Goal: Information Seeking & Learning: Learn about a topic

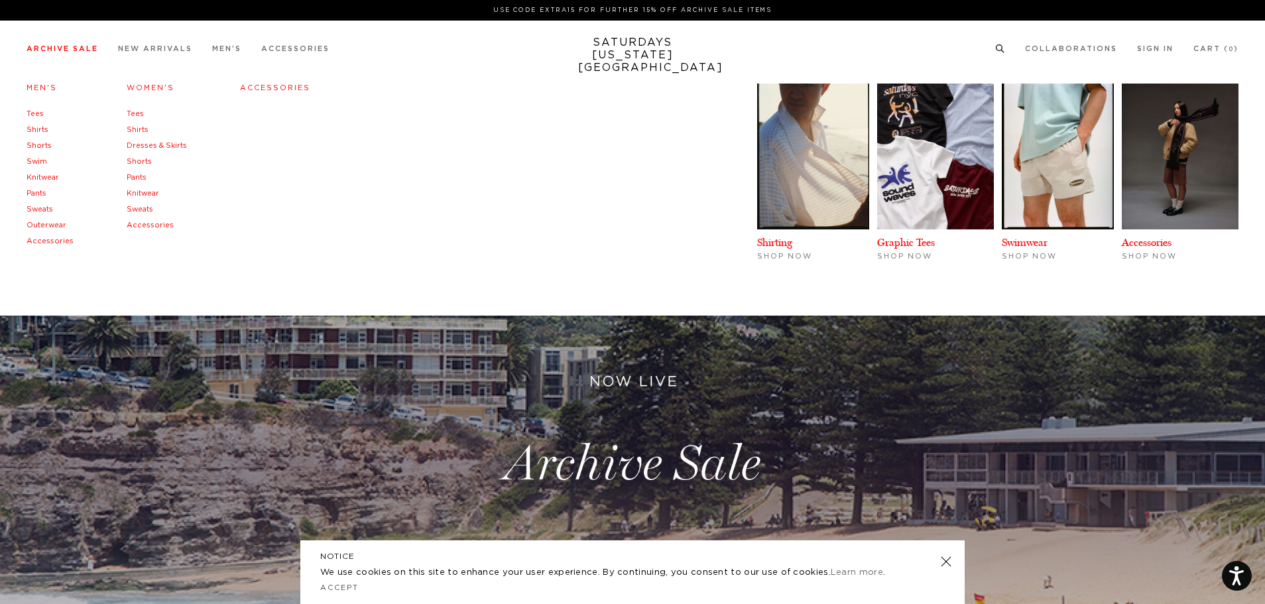
click at [42, 90] on link "Men's" at bounding box center [42, 87] width 31 height 7
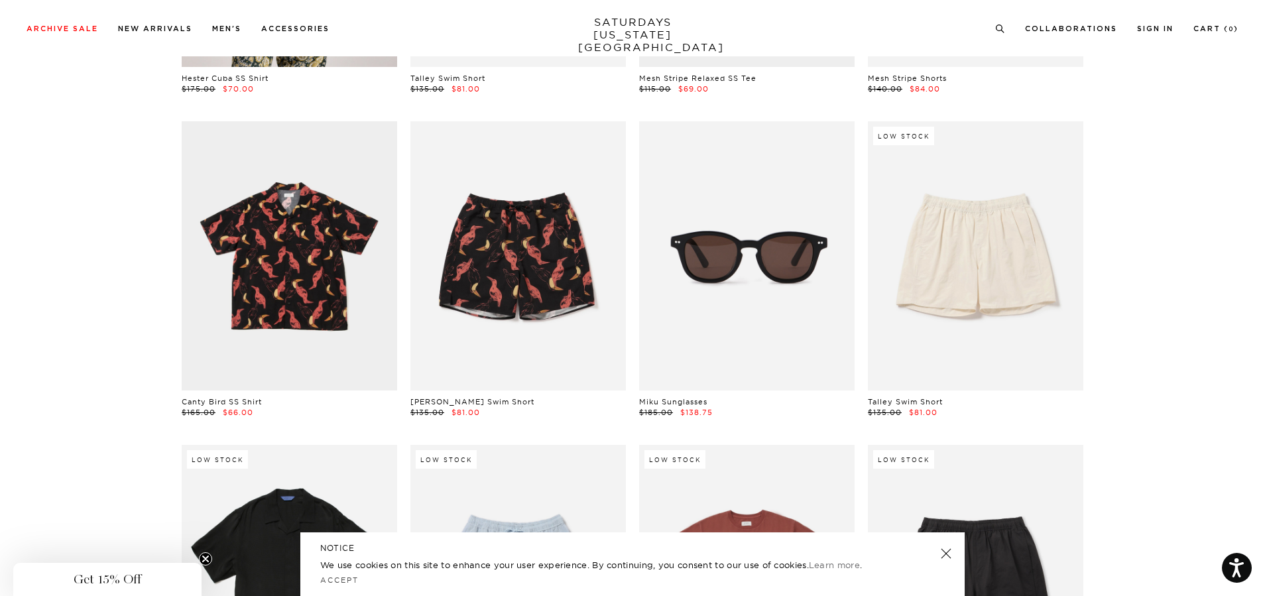
scroll to position [1897, 0]
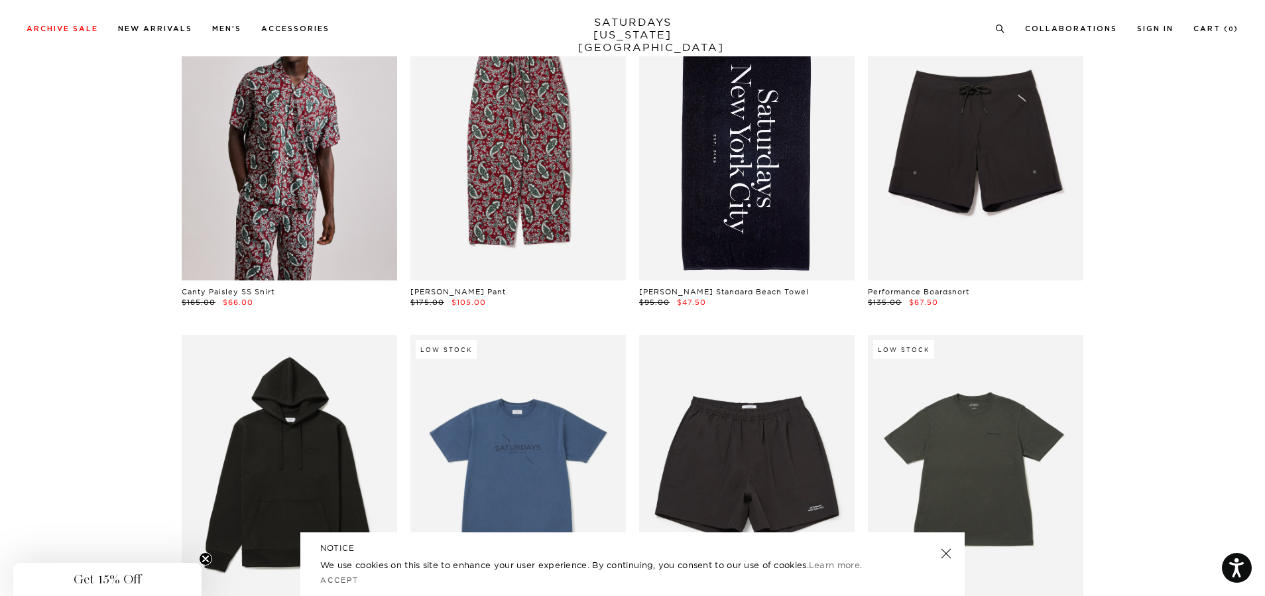
drag, startPoint x: 1192, startPoint y: 90, endPoint x: 1173, endPoint y: 310, distance: 220.4
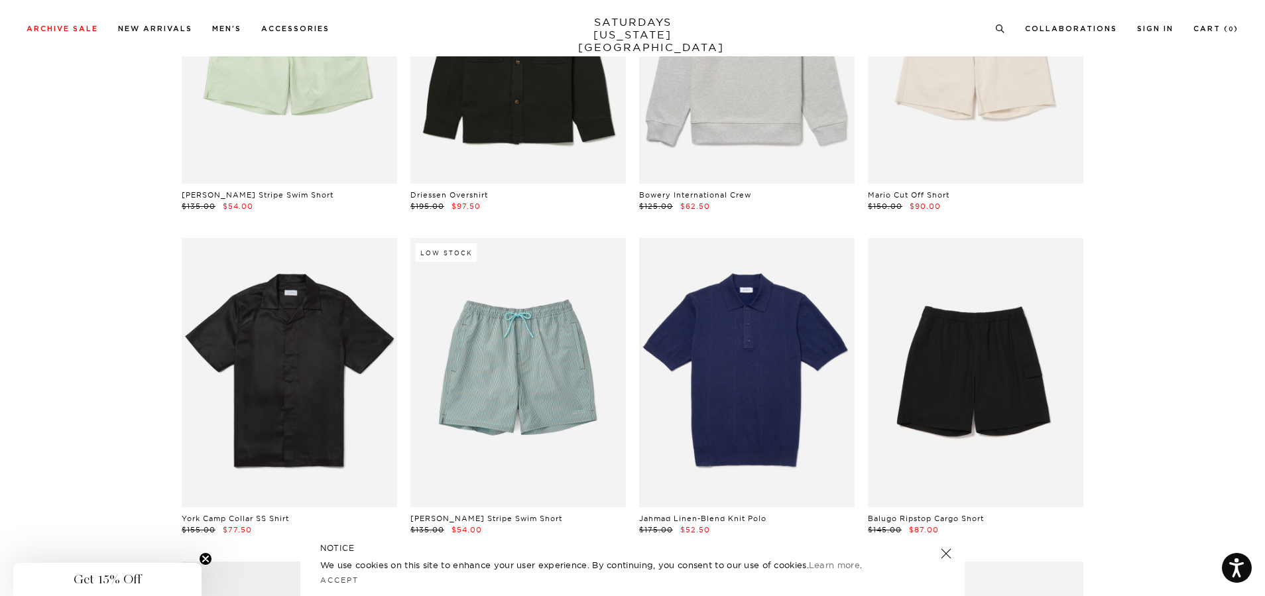
scroll to position [2560, 0]
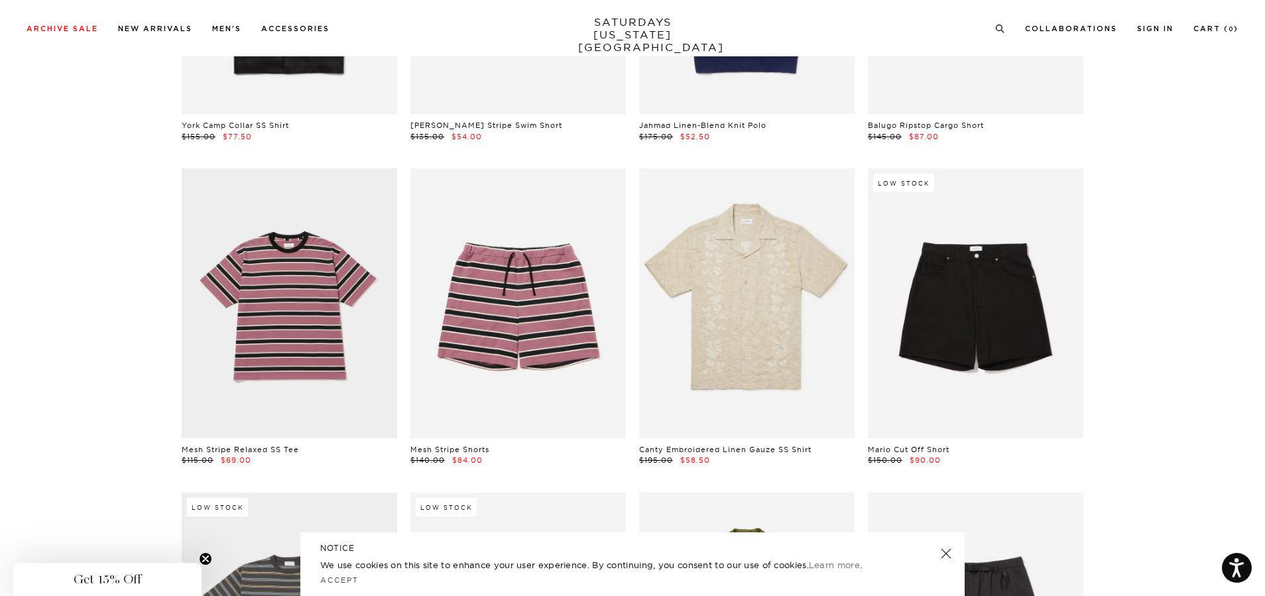
drag, startPoint x: 1177, startPoint y: 385, endPoint x: 1173, endPoint y: 428, distance: 43.9
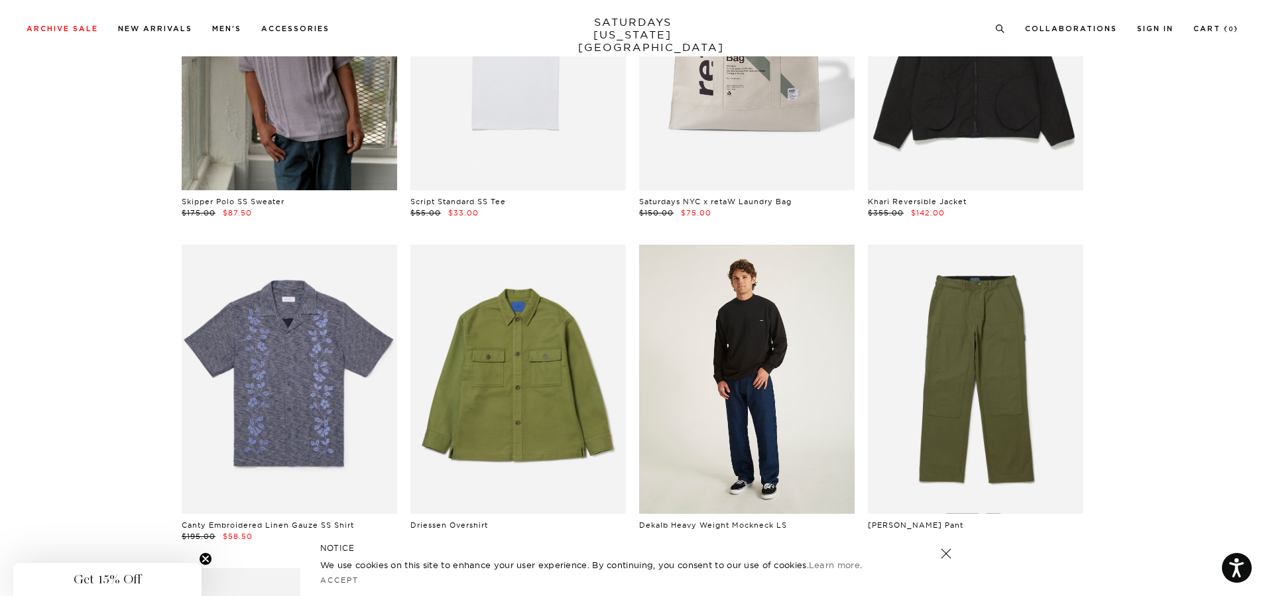
scroll to position [6402, 8]
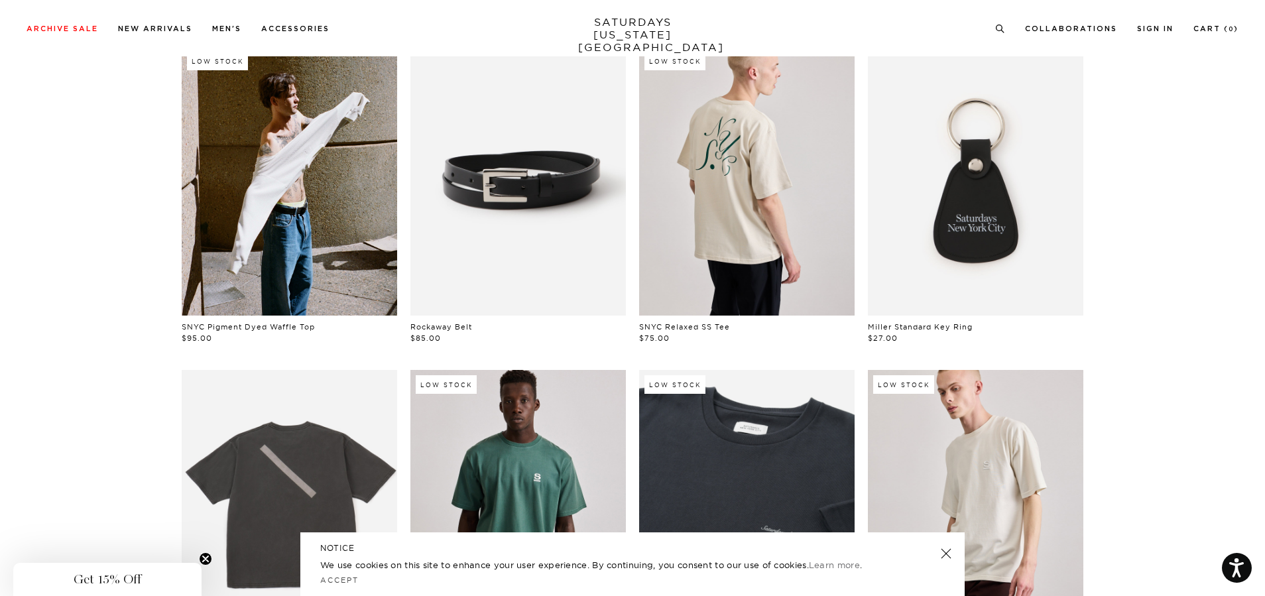
scroll to position [464, 0]
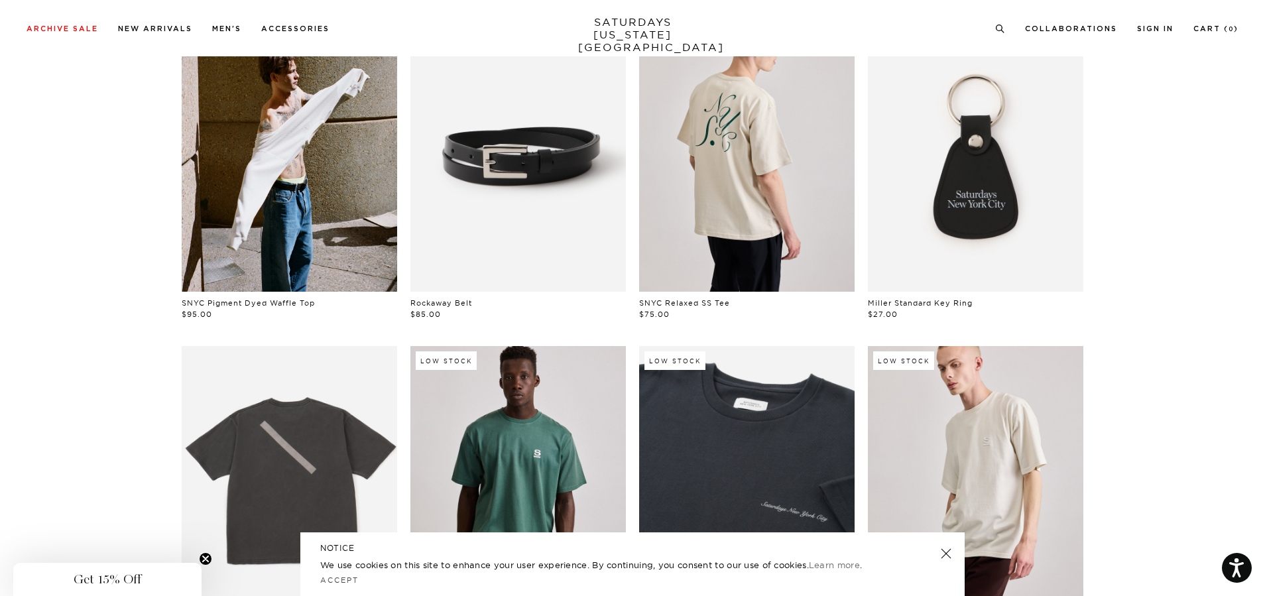
click at [942, 548] on link at bounding box center [946, 553] width 19 height 19
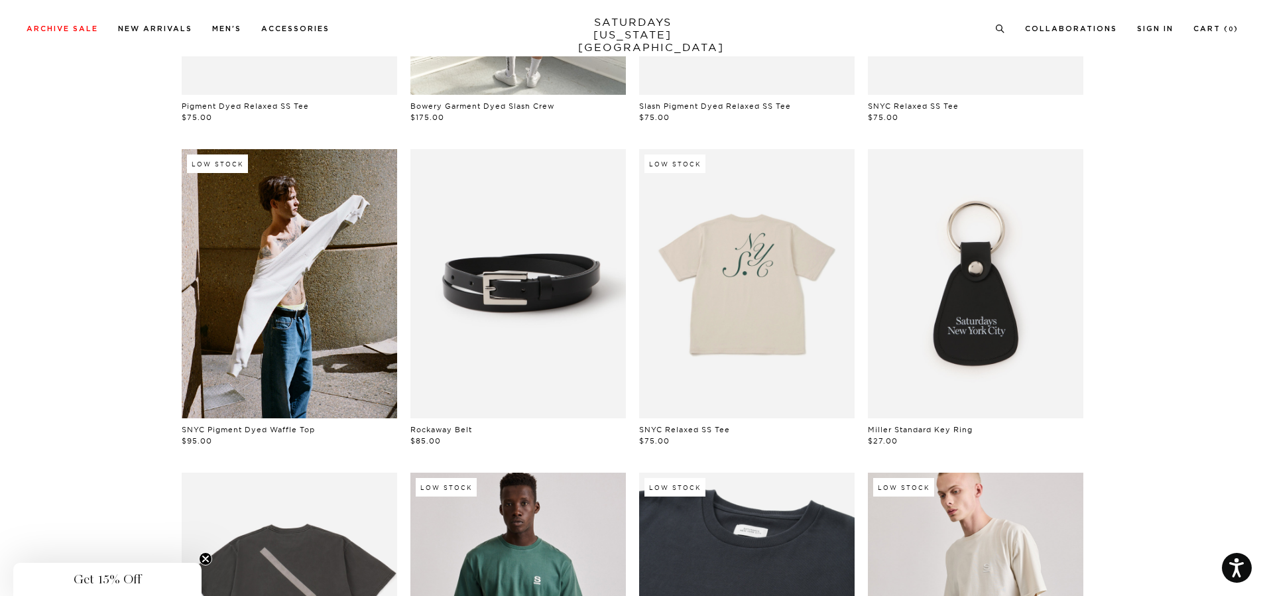
scroll to position [332, 0]
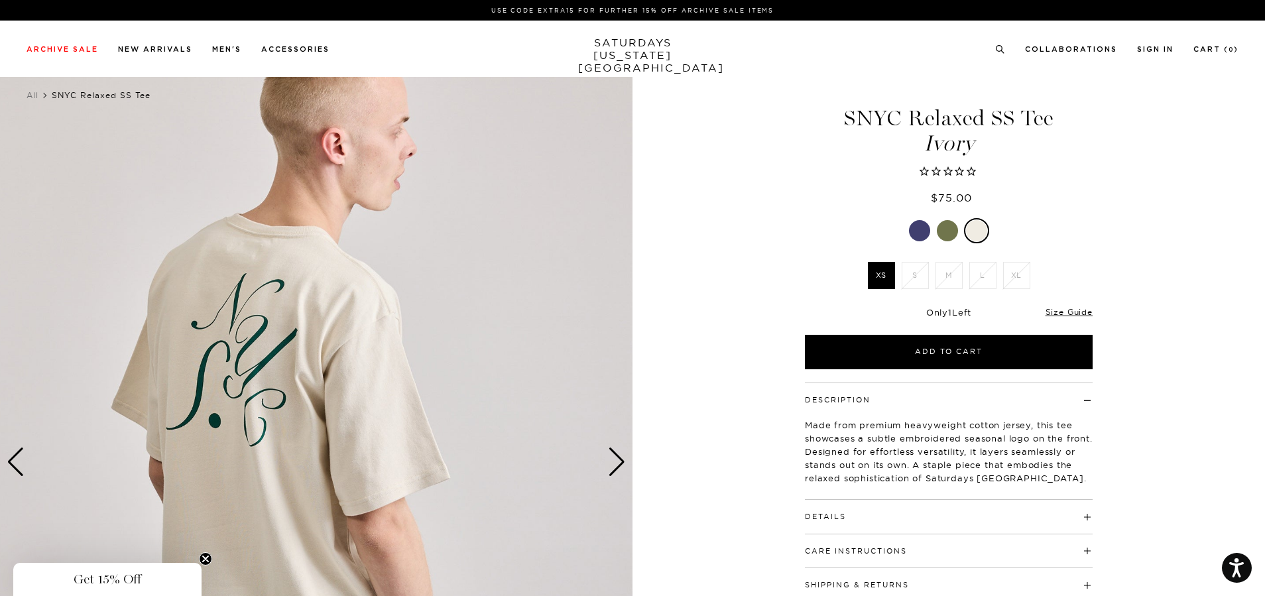
click at [614, 462] on div "Next slide" at bounding box center [617, 462] width 18 height 29
click at [955, 231] on div at bounding box center [947, 230] width 21 height 21
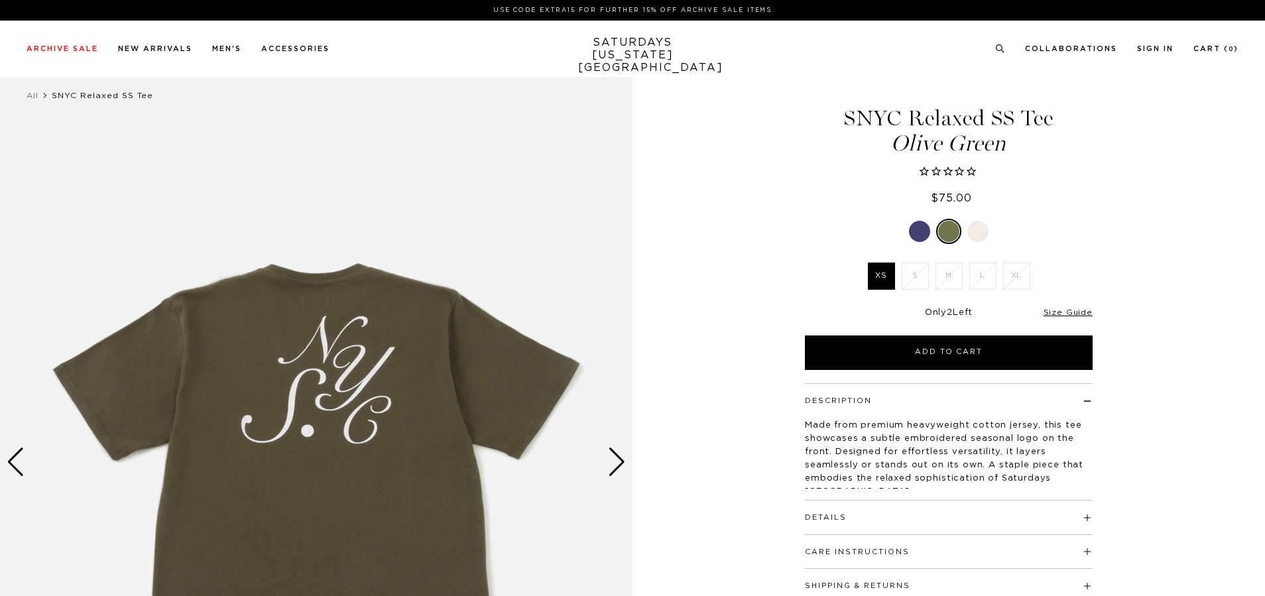
click at [908, 231] on div at bounding box center [949, 231] width 288 height 25
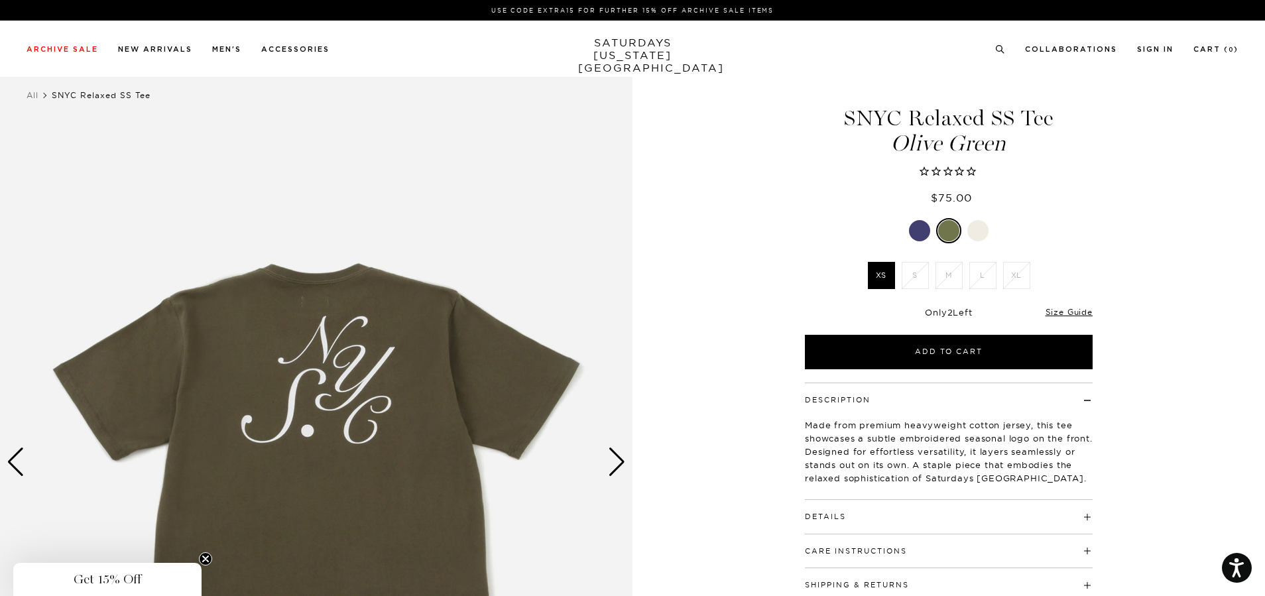
click at [913, 233] on div at bounding box center [919, 230] width 21 height 21
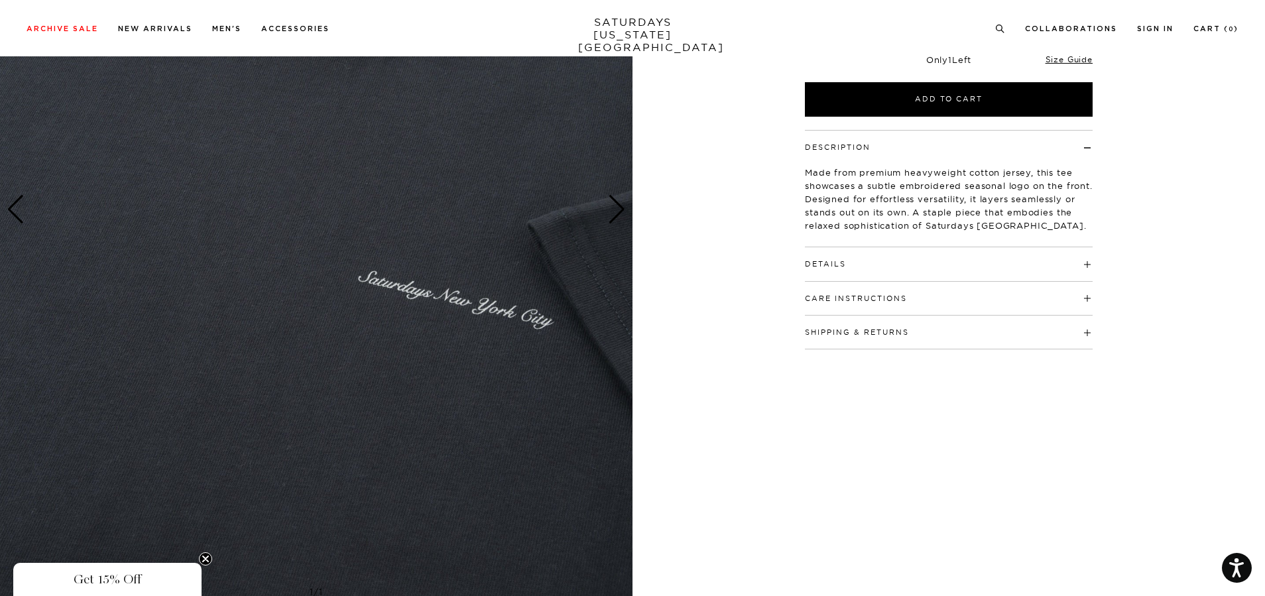
scroll to position [133, 0]
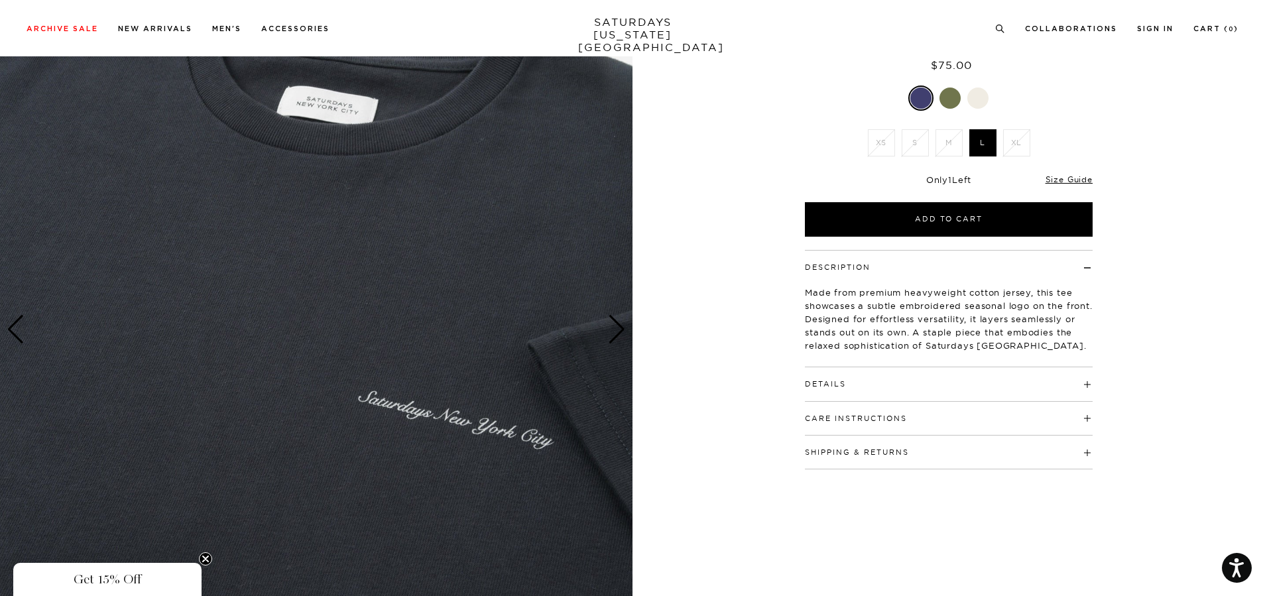
click at [17, 307] on img at bounding box center [316, 329] width 633 height 791
click at [15, 319] on div "Previous slide" at bounding box center [16, 329] width 18 height 29
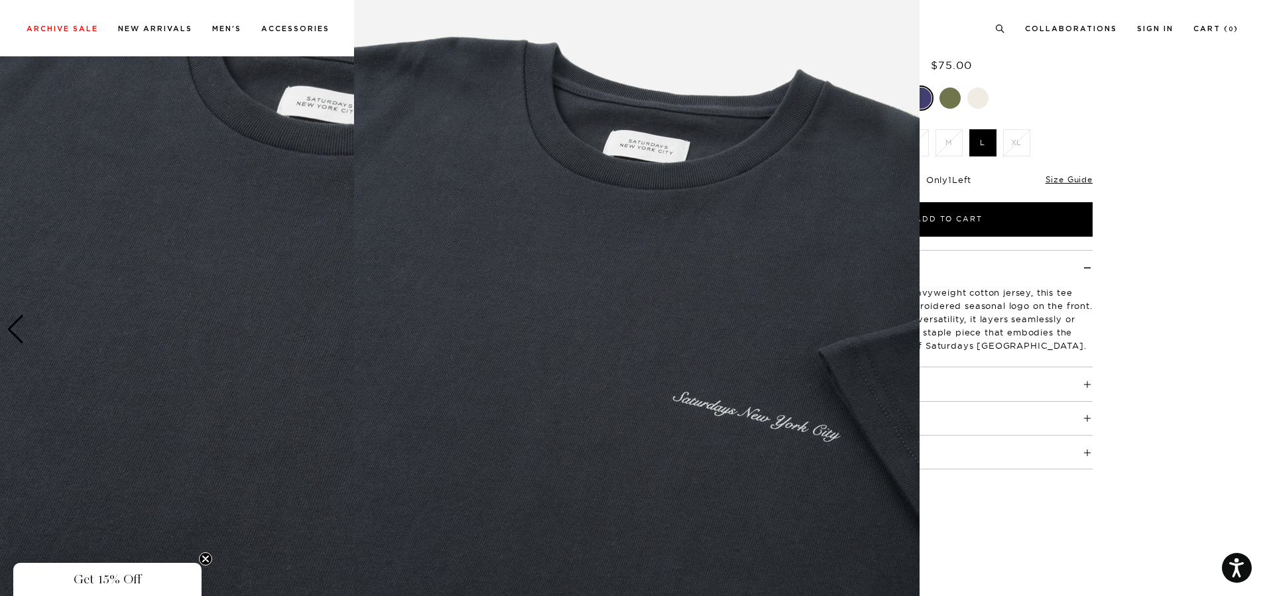
scroll to position [38, 0]
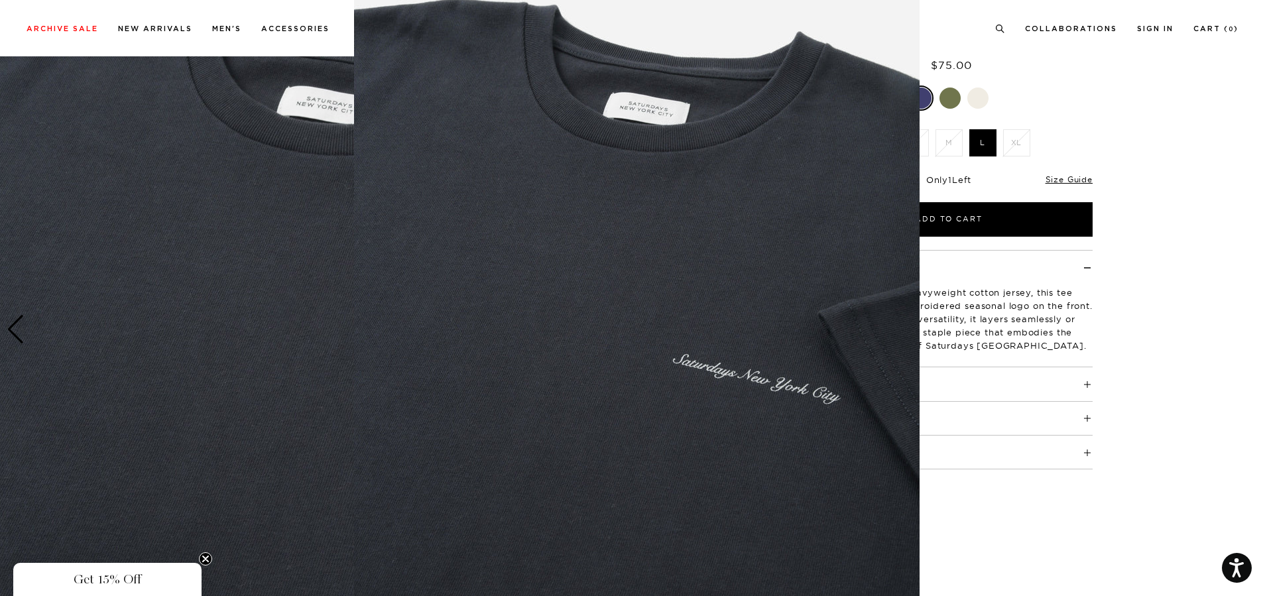
click at [15, 319] on figure at bounding box center [632, 298] width 1265 height 596
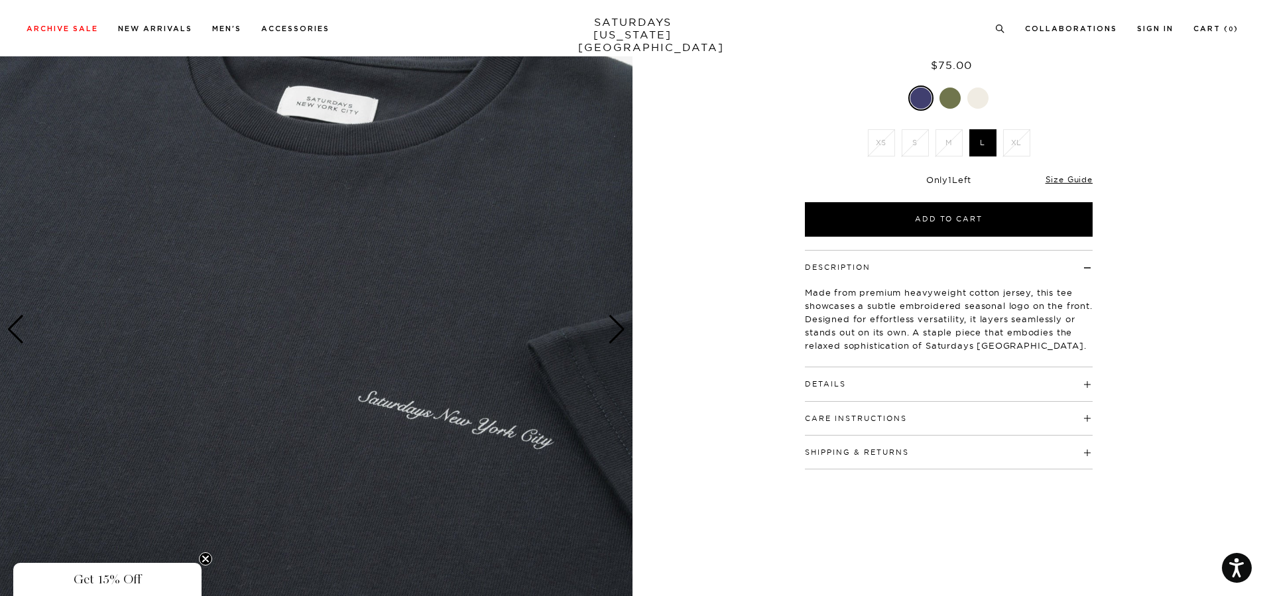
scroll to position [0, 0]
click at [15, 319] on div "Previous slide" at bounding box center [16, 329] width 18 height 29
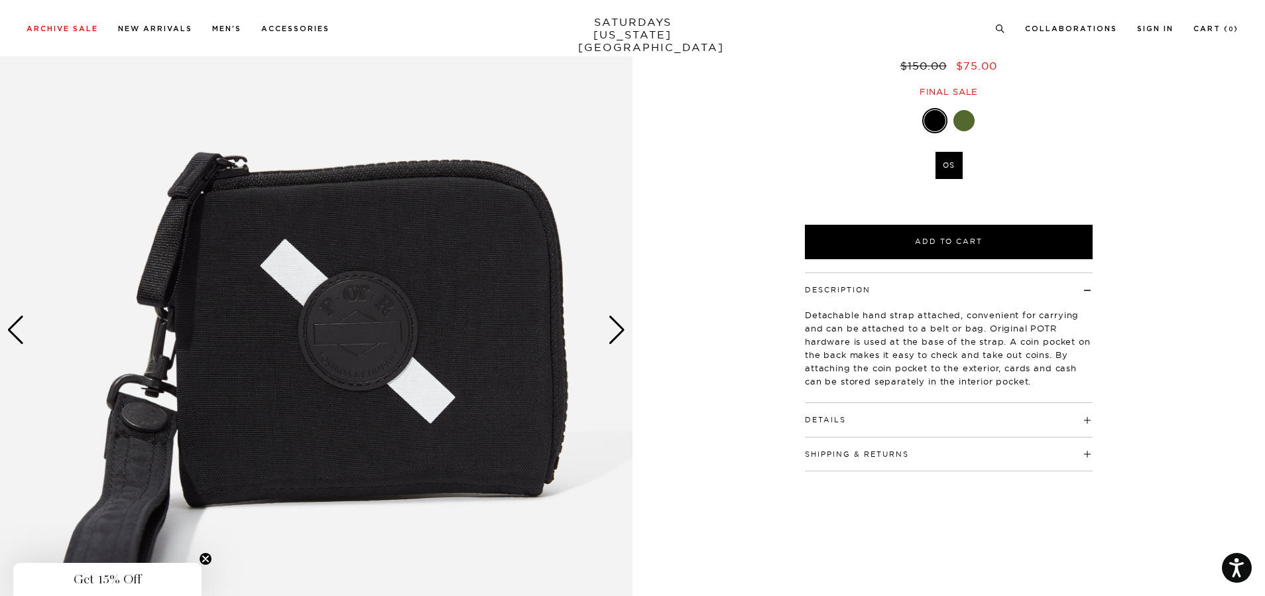
scroll to position [133, 0]
click at [627, 327] on img at bounding box center [316, 329] width 633 height 791
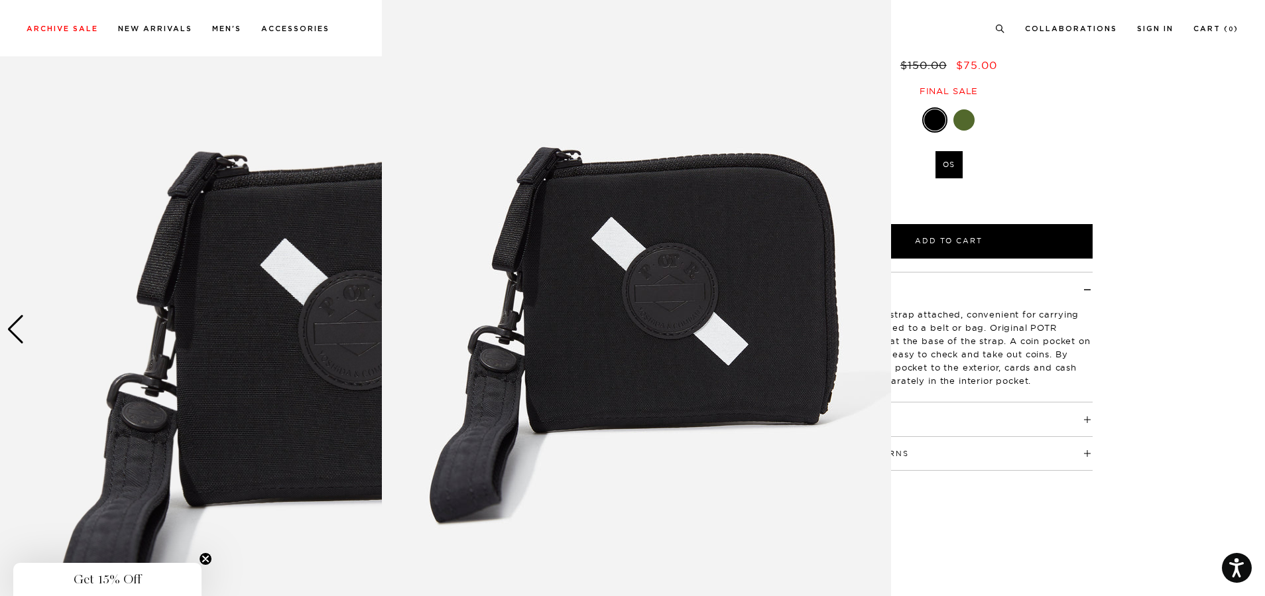
scroll to position [48, 0]
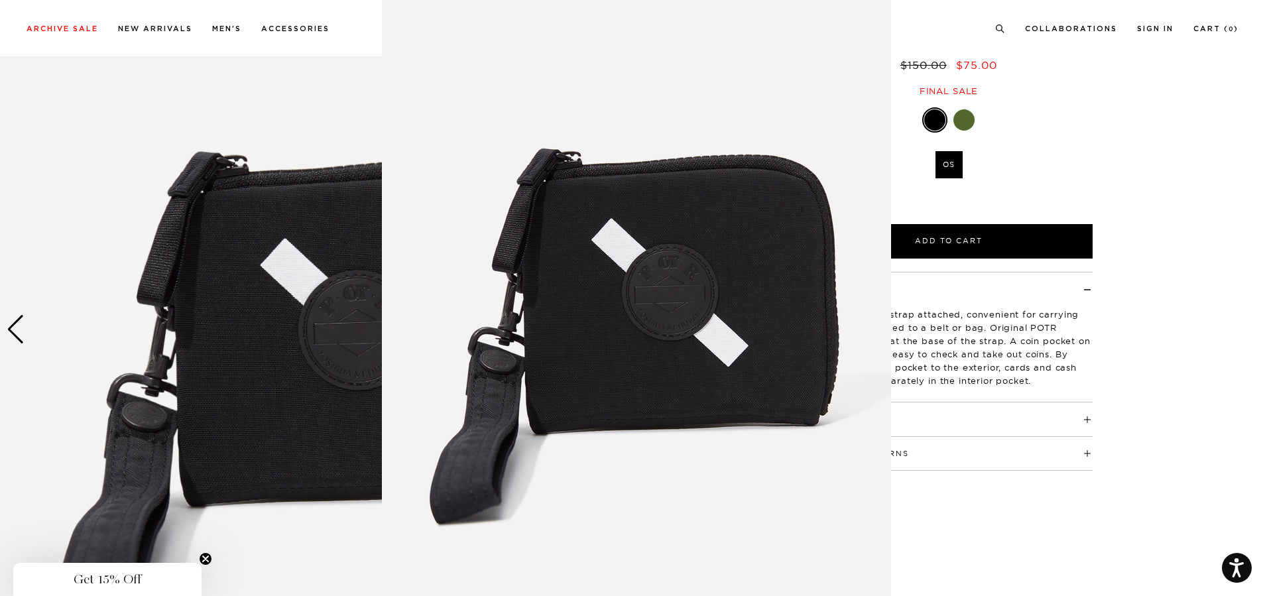
click at [919, 365] on figure at bounding box center [632, 298] width 1265 height 596
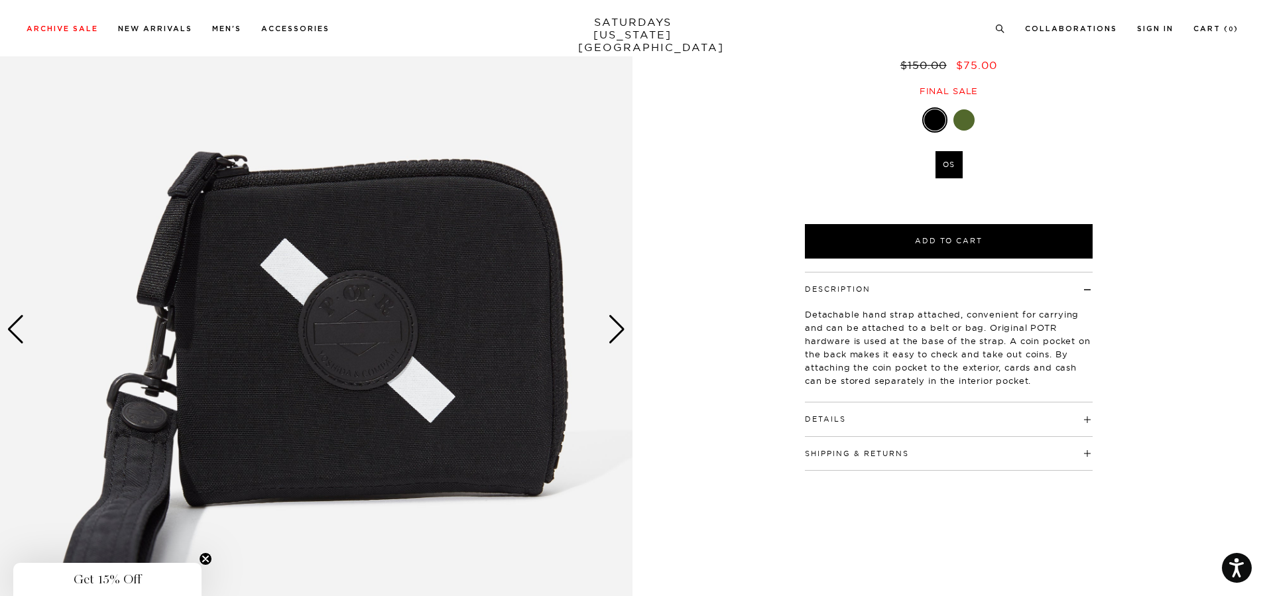
click at [901, 432] on div "Details Outer fabric: 100% nylon Lining: 100% nylon POTR is a brand launched by…" at bounding box center [949, 420] width 288 height 34
click at [909, 428] on div "Details Outer fabric: 100% nylon Lining: 100% nylon POTR is a brand launched by…" at bounding box center [949, 420] width 288 height 34
click at [917, 420] on h4 "Details" at bounding box center [949, 414] width 288 height 22
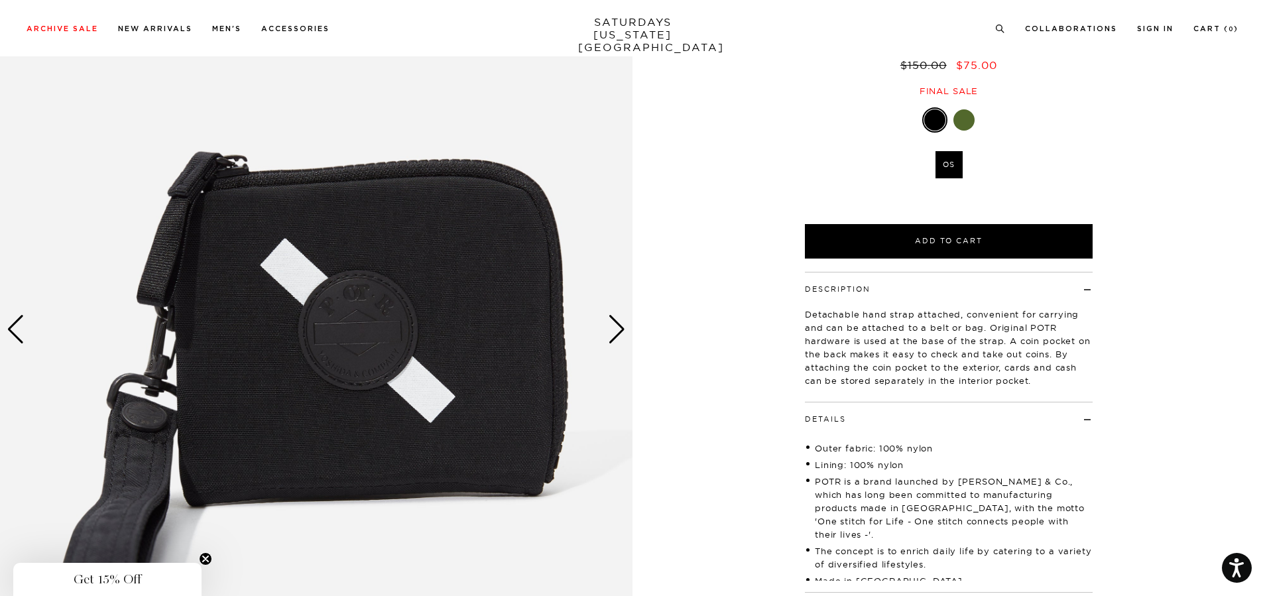
click at [409, 326] on img at bounding box center [316, 329] width 633 height 791
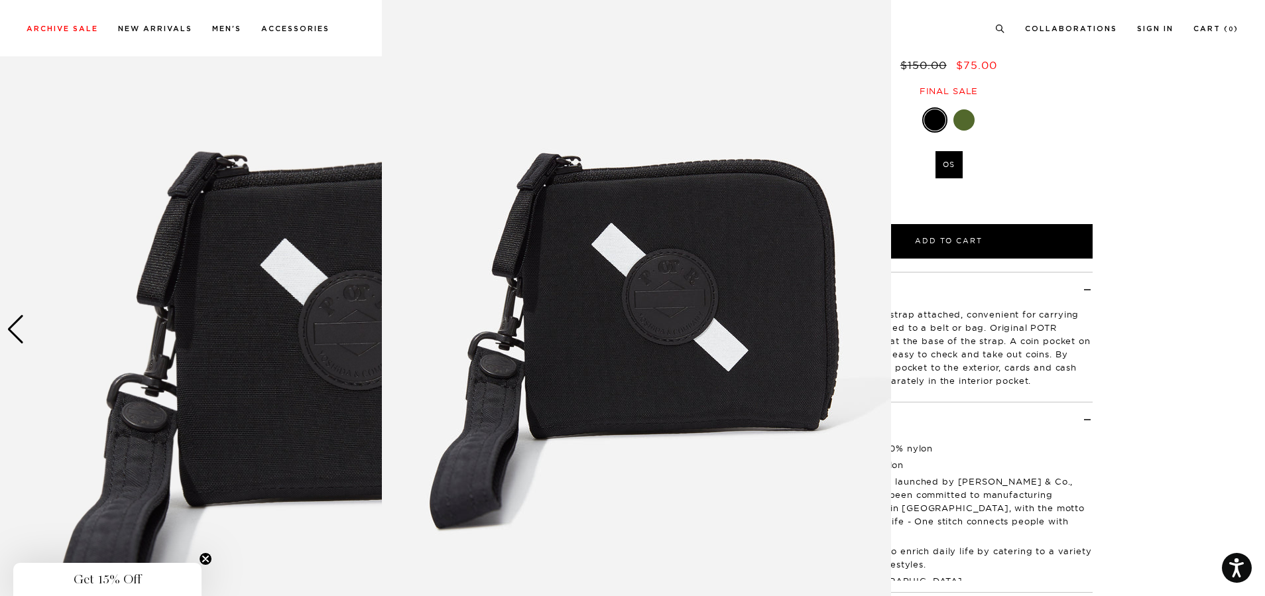
scroll to position [42, 0]
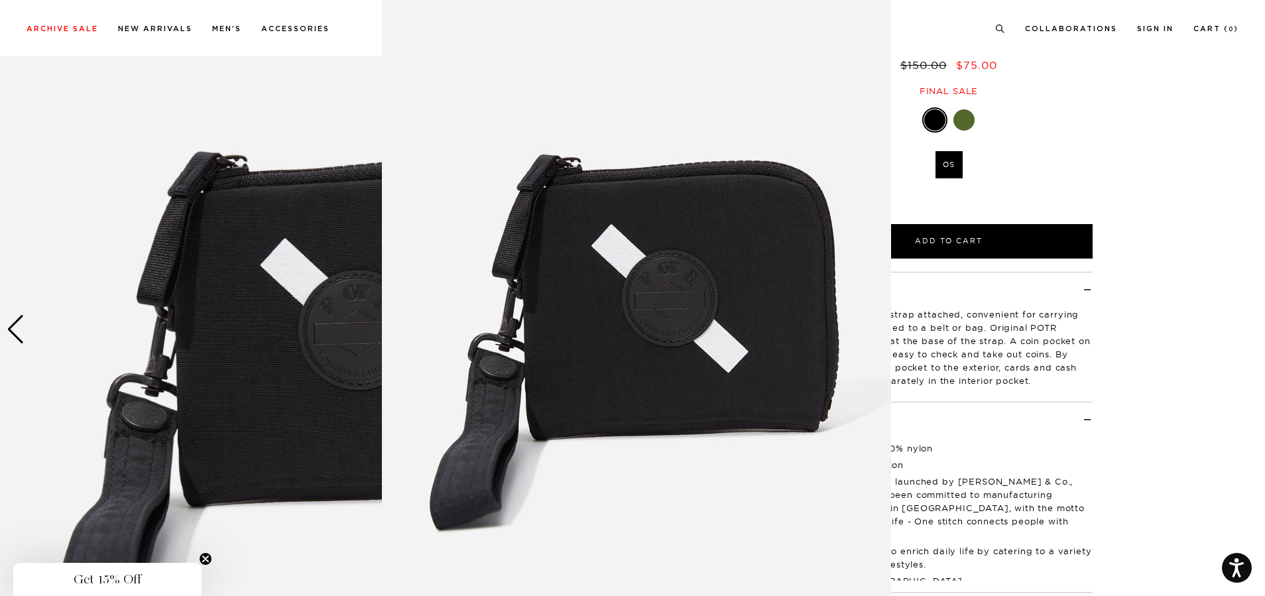
click at [409, 326] on img at bounding box center [636, 297] width 509 height 679
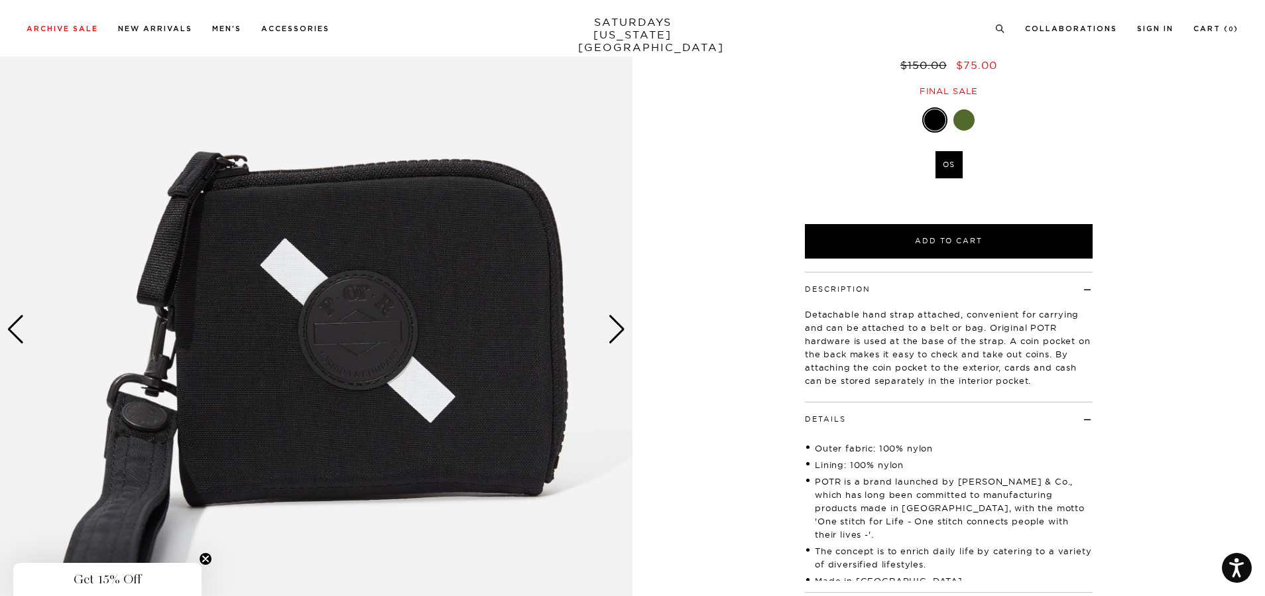
scroll to position [0, 0]
click at [617, 322] on div "Next slide" at bounding box center [617, 329] width 18 height 29
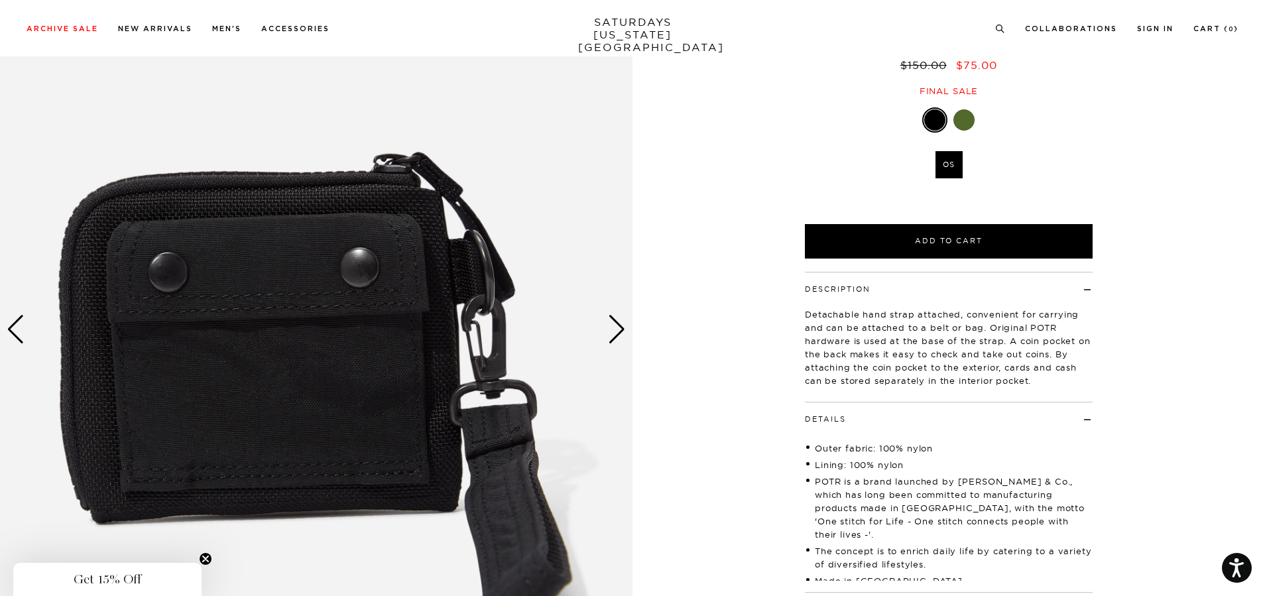
click at [617, 322] on div "Next slide" at bounding box center [617, 329] width 18 height 29
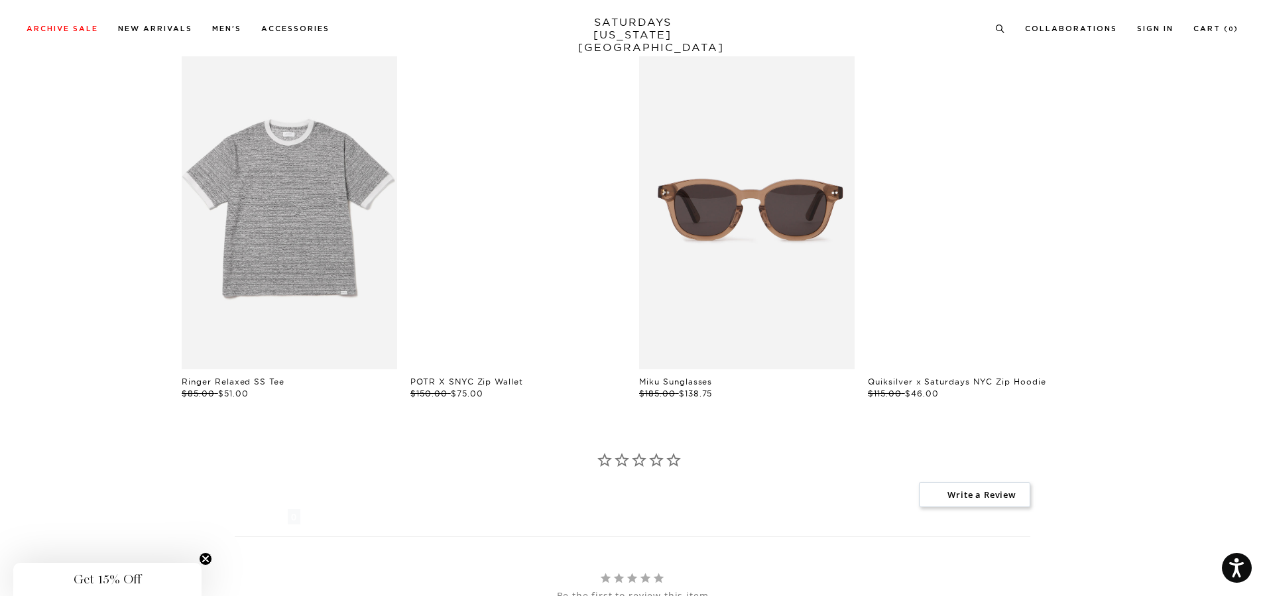
scroll to position [730, 0]
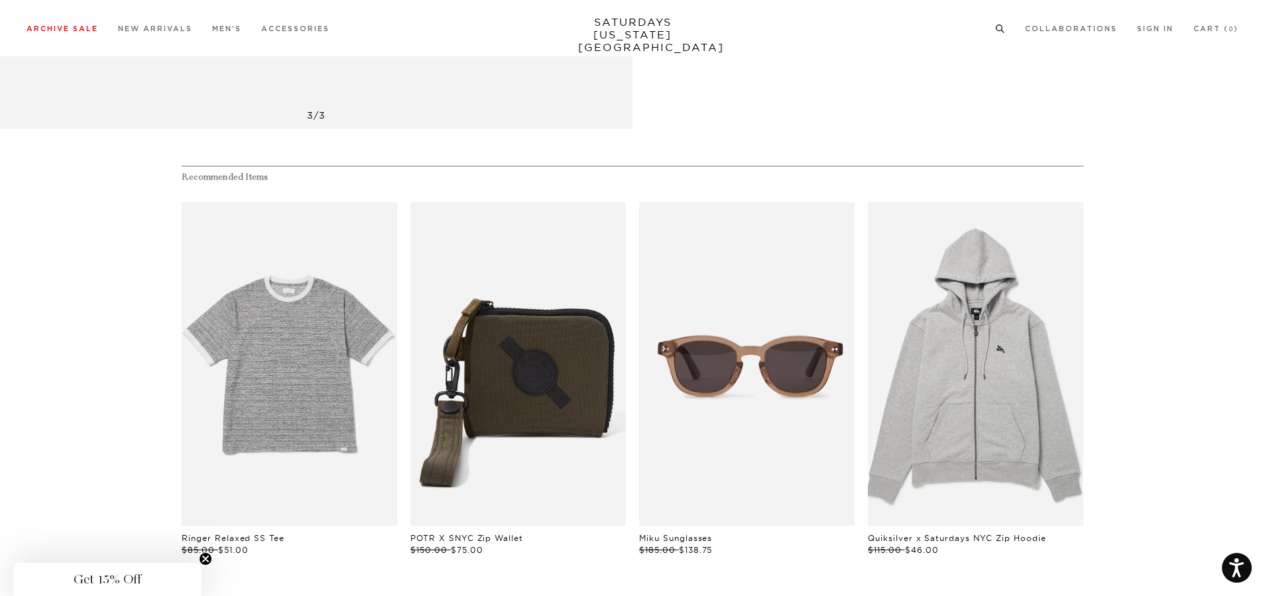
drag, startPoint x: 1003, startPoint y: 28, endPoint x: 1012, endPoint y: 43, distance: 17.5
click at [1003, 27] on icon at bounding box center [1000, 29] width 10 height 9
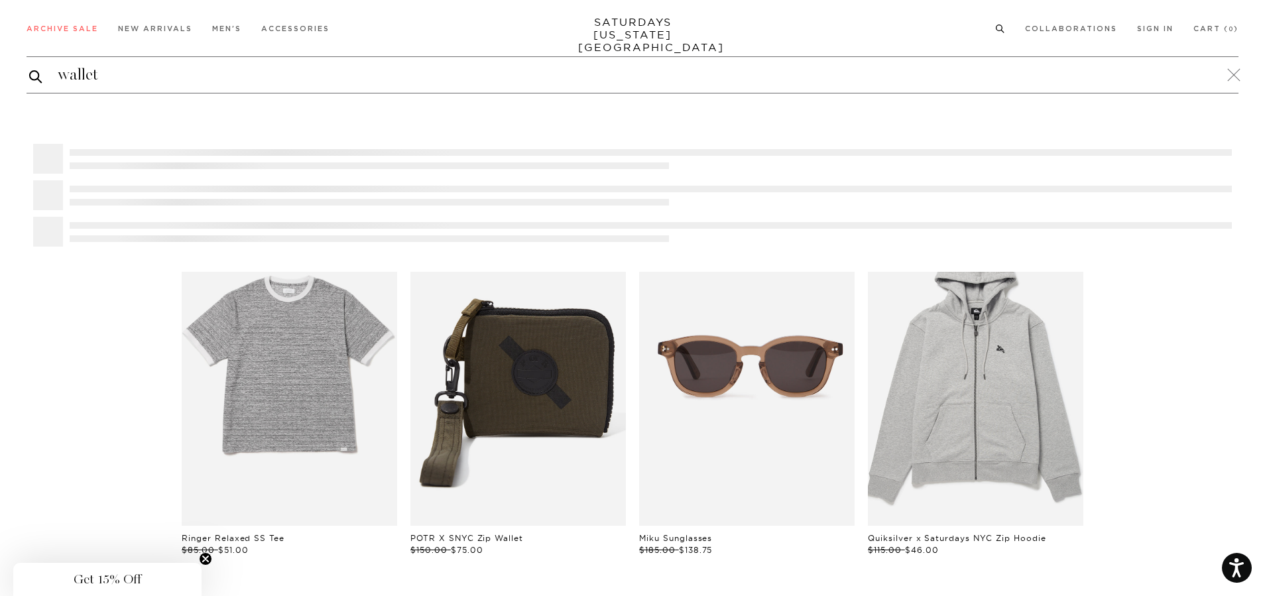
type input "wallet"
click at [29, 68] on button "submit" at bounding box center [35, 76] width 13 height 16
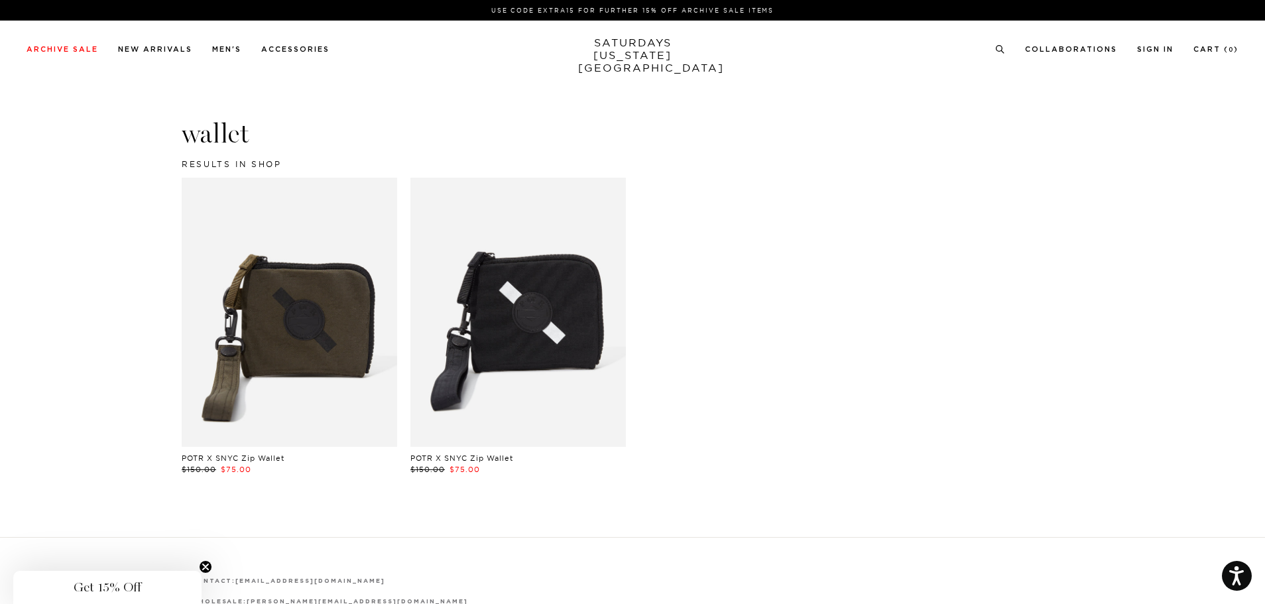
click at [489, 365] on link at bounding box center [519, 312] width 216 height 269
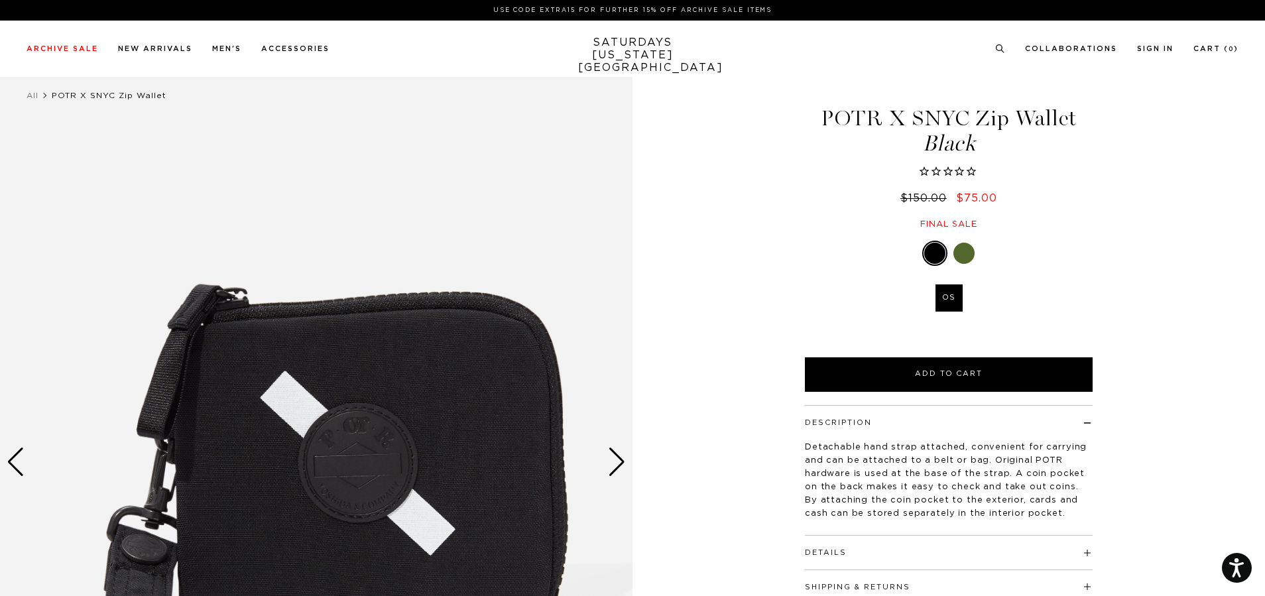
click at [515, 382] on img at bounding box center [316, 462] width 633 height 791
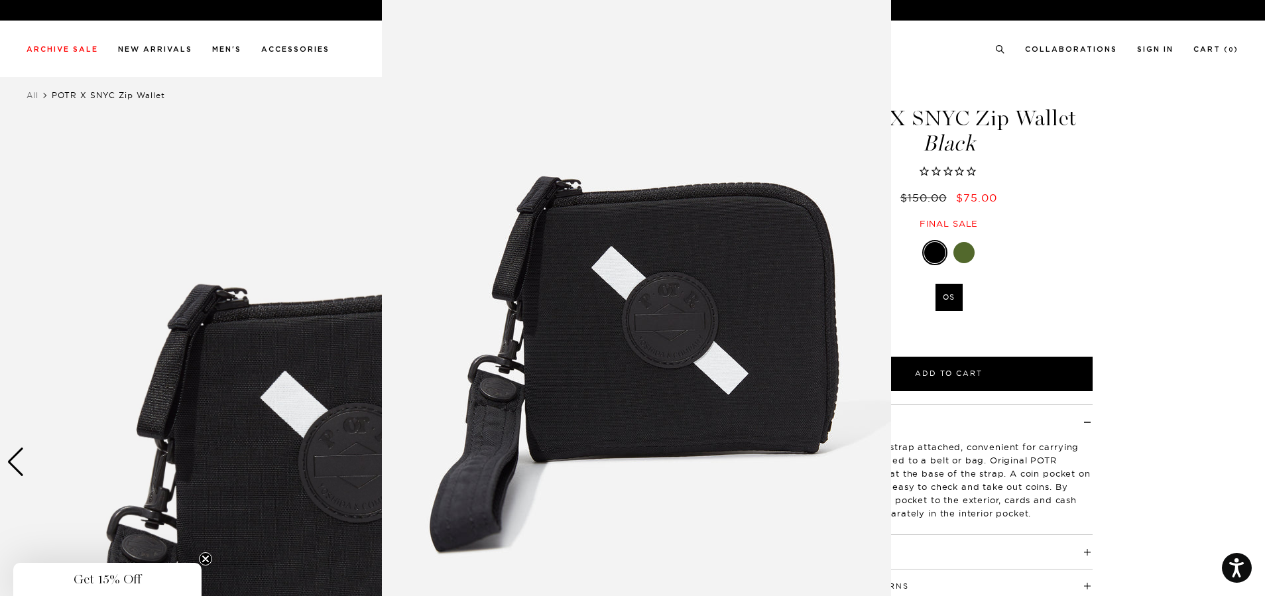
click at [911, 466] on figure at bounding box center [632, 298] width 1265 height 596
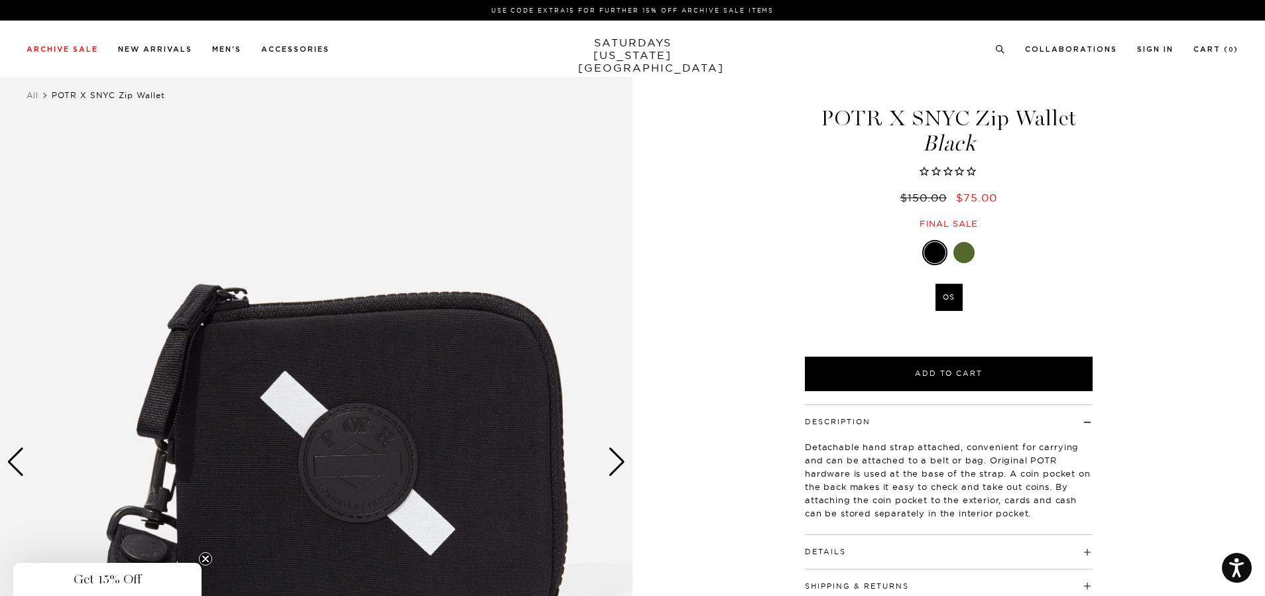
click at [890, 554] on h4 "Details" at bounding box center [949, 546] width 288 height 22
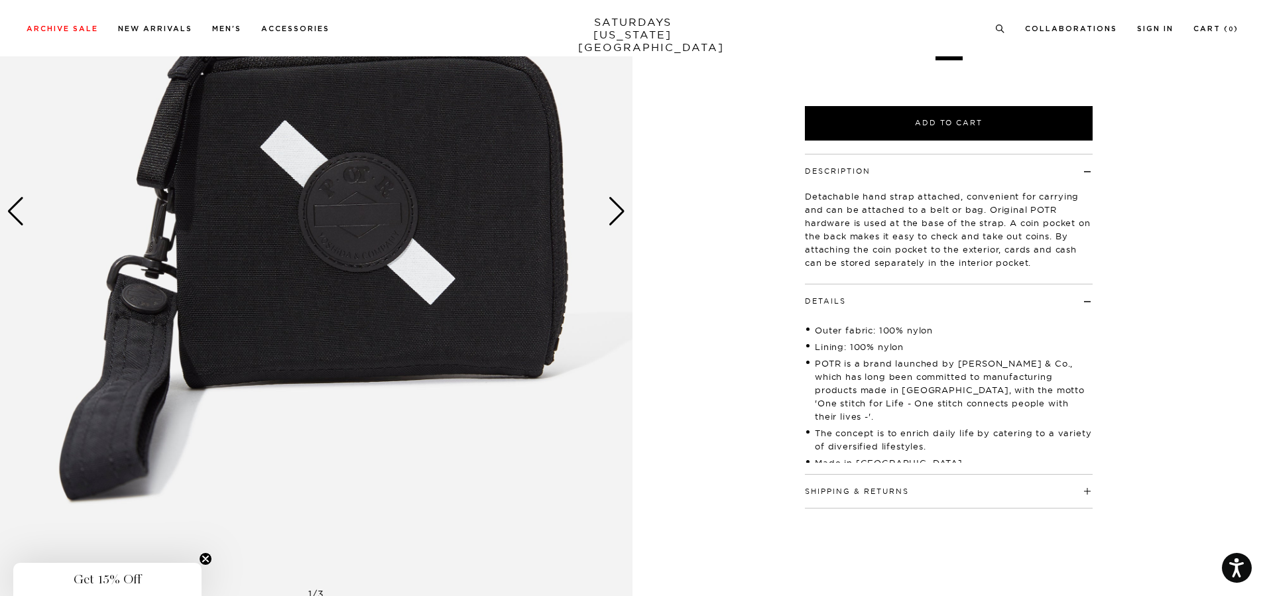
scroll to position [265, 0]
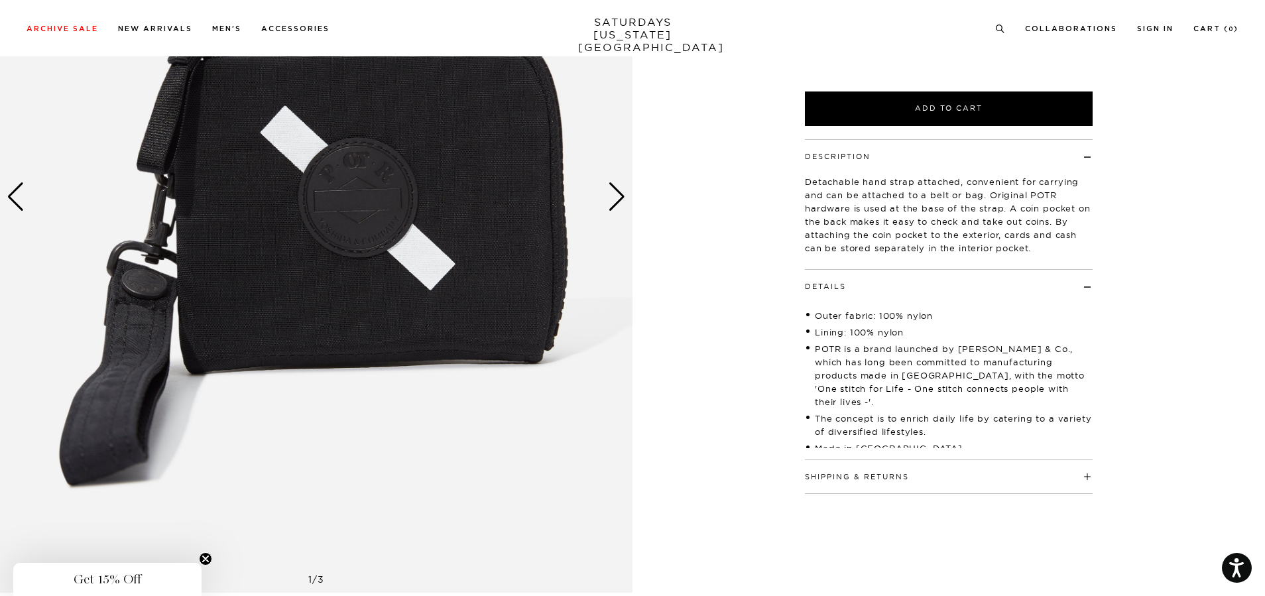
click at [855, 348] on li "POTR is a brand launched by Yoshida & Co., which has long been committed to man…" at bounding box center [949, 375] width 288 height 66
click at [854, 348] on li "POTR is a brand launched by Yoshida & Co., which has long been committed to man…" at bounding box center [949, 375] width 288 height 66
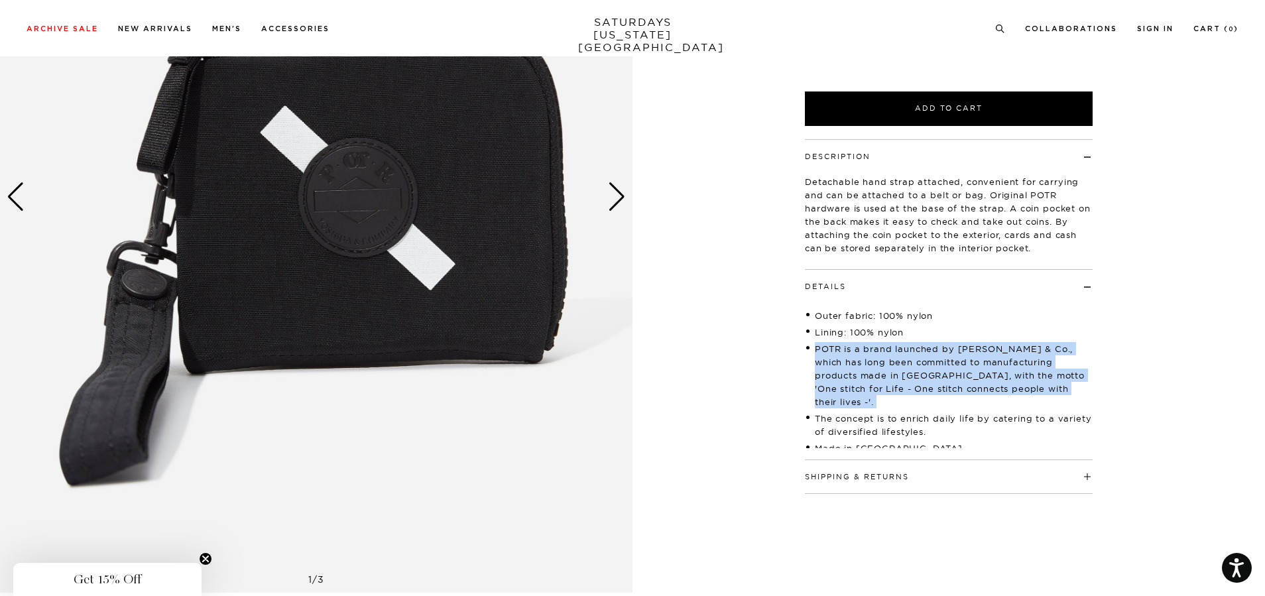
click at [854, 348] on li "POTR is a brand launched by Yoshida & Co., which has long been committed to man…" at bounding box center [949, 375] width 288 height 66
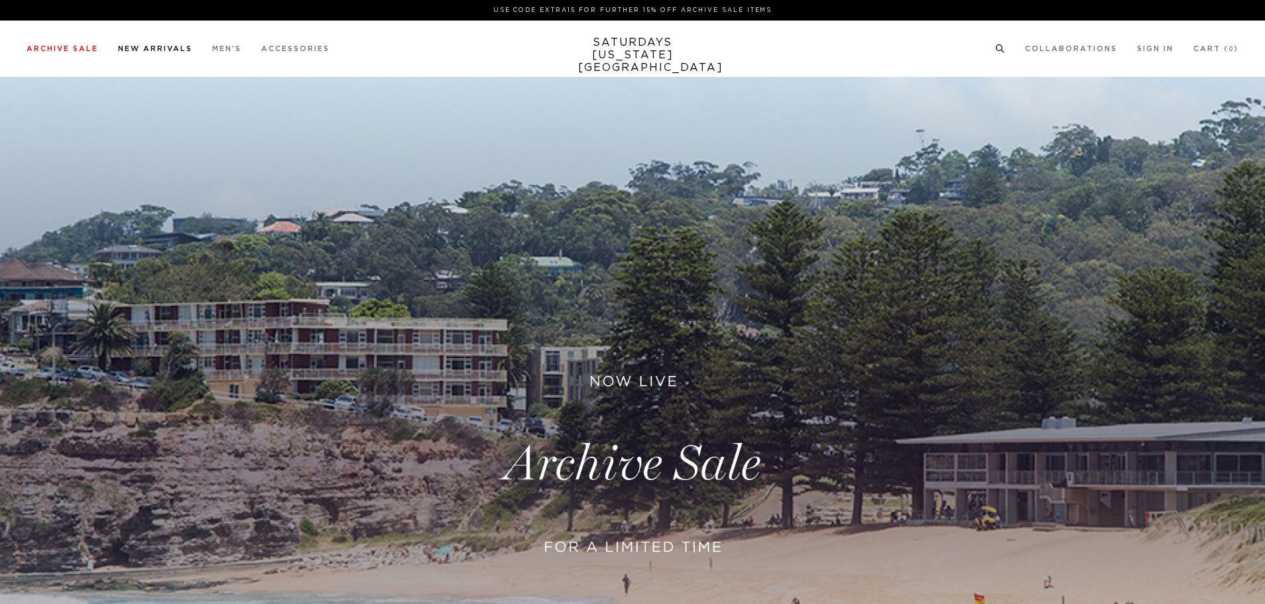
click at [173, 52] on link "New Arrivals" at bounding box center [155, 48] width 74 height 7
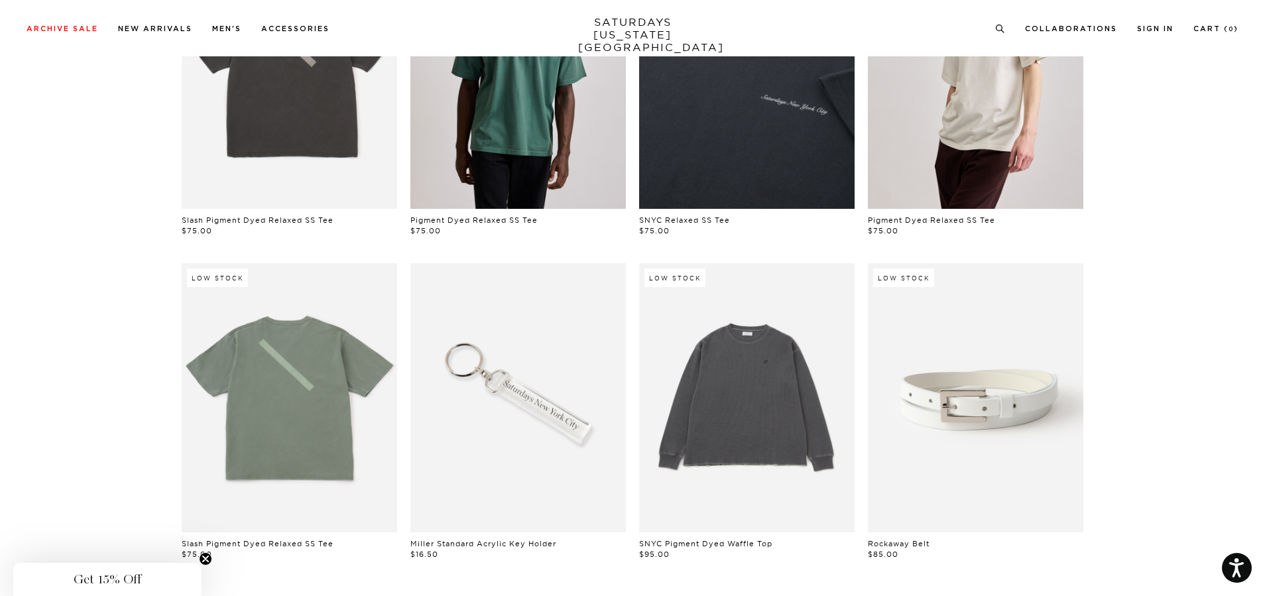
scroll to position [1127, 0]
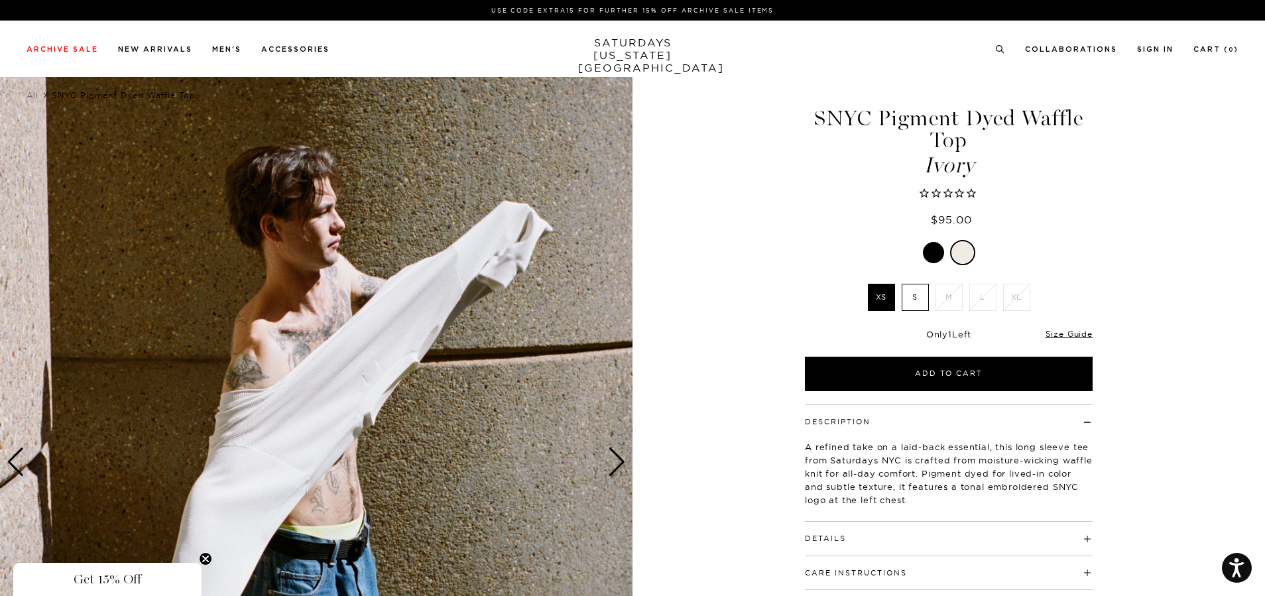
click at [621, 462] on div "Next slide" at bounding box center [617, 462] width 18 height 29
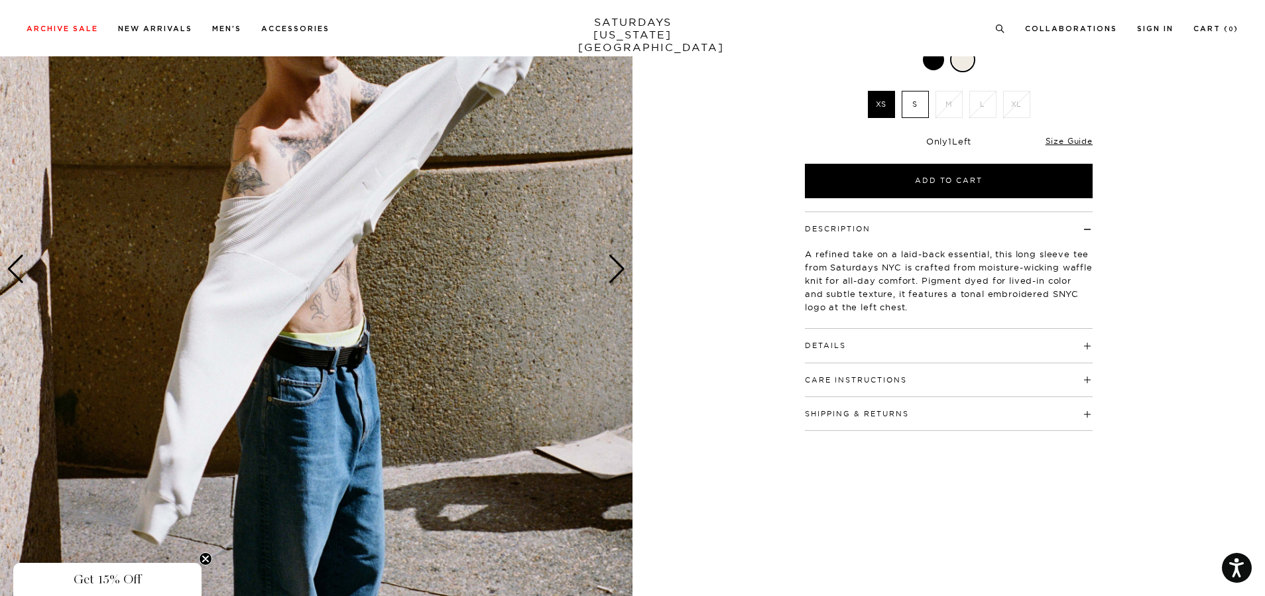
scroll to position [398, 0]
